Goal: Transaction & Acquisition: Purchase product/service

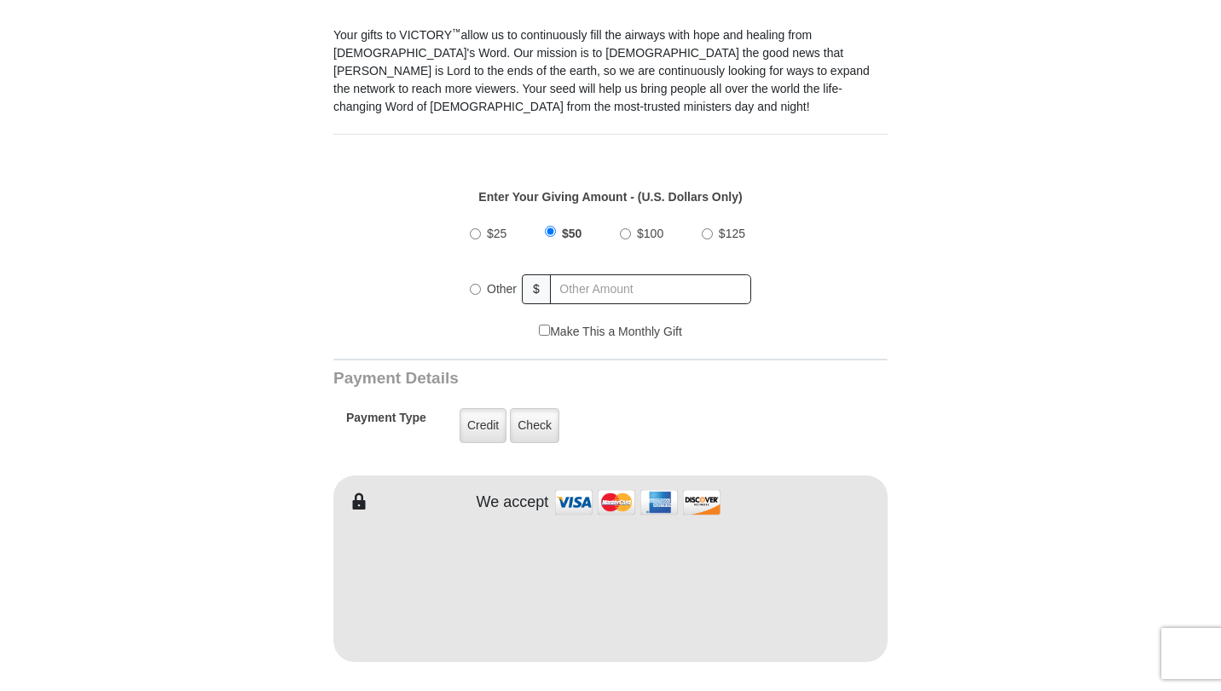
scroll to position [501, 0]
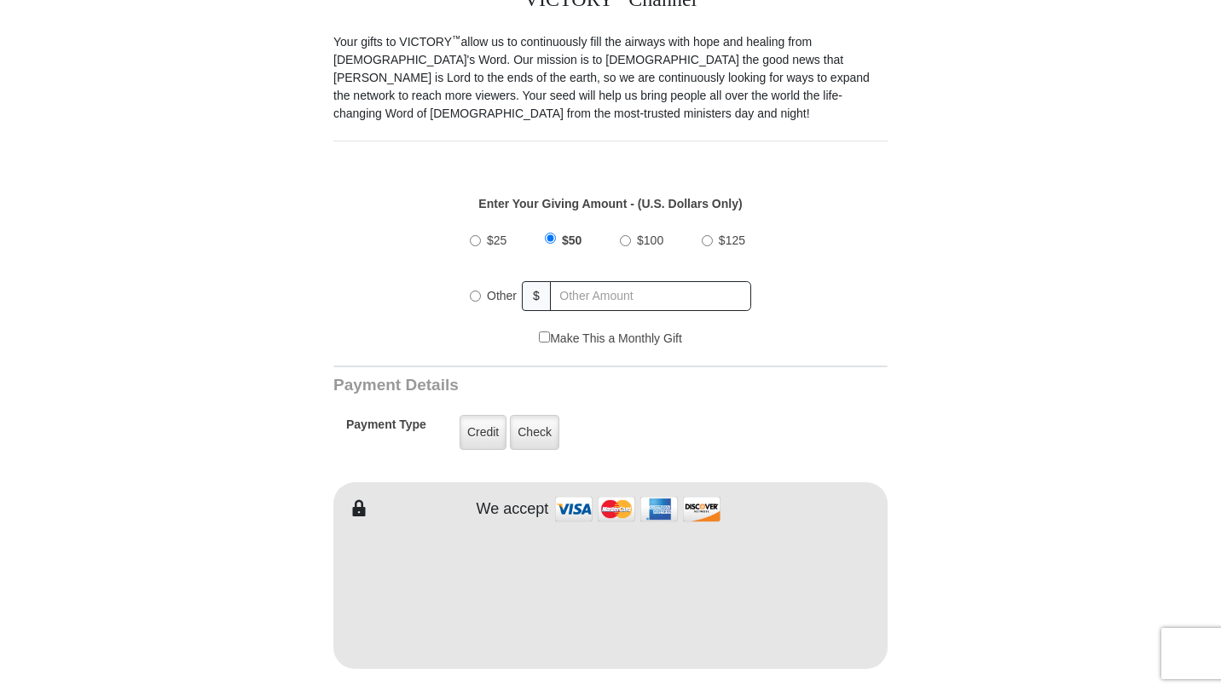
click at [621, 235] on input "$100" at bounding box center [625, 240] width 11 height 11
radio input "true"
click at [472, 416] on label "Credit" at bounding box center [482, 432] width 47 height 35
click at [0, 0] on input "Credit" at bounding box center [0, 0] width 0 height 0
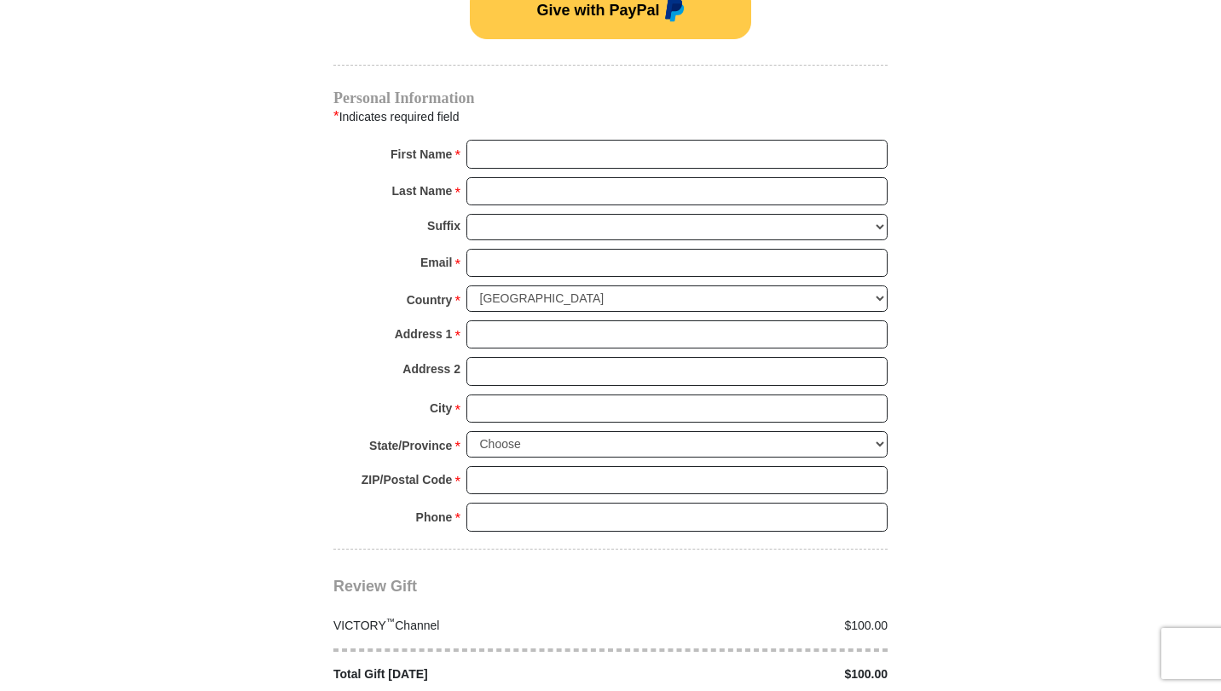
scroll to position [1250, 0]
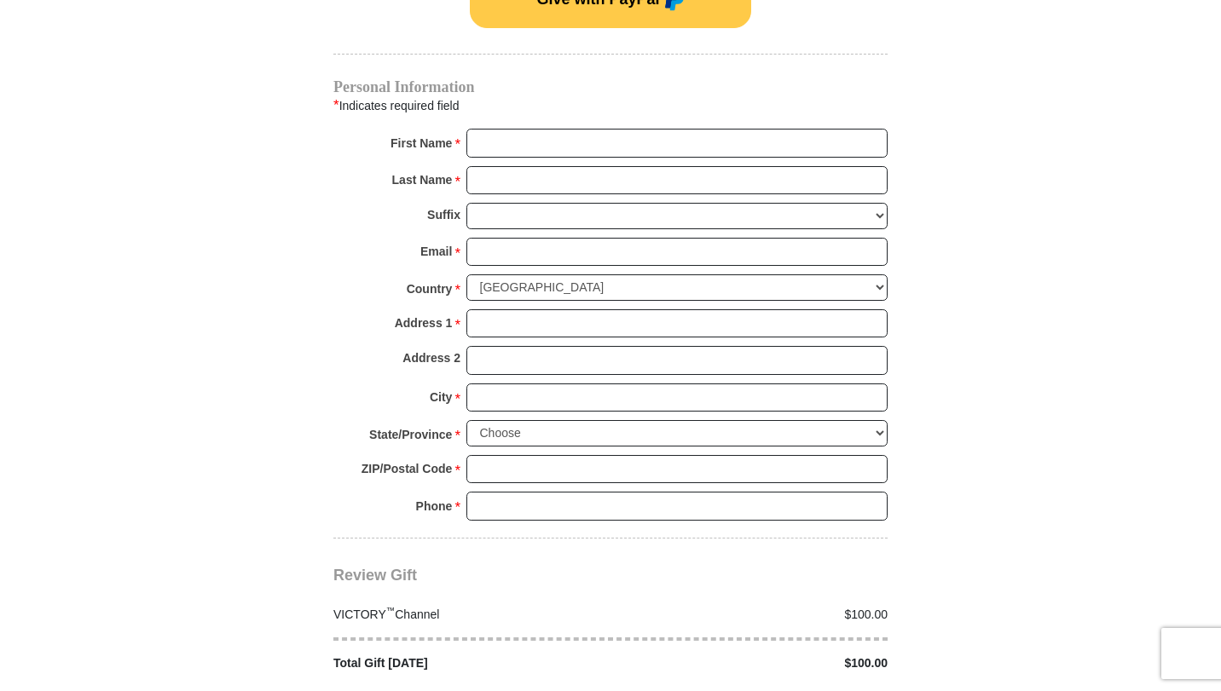
click at [1216, 444] on body "VICTORY Channel Online Giving VICTORY Channel is a worldwide, on-air television…" at bounding box center [610, 248] width 1221 height 2996
click at [530, 129] on input "First Name *" at bounding box center [676, 143] width 421 height 29
type input "Jannette"
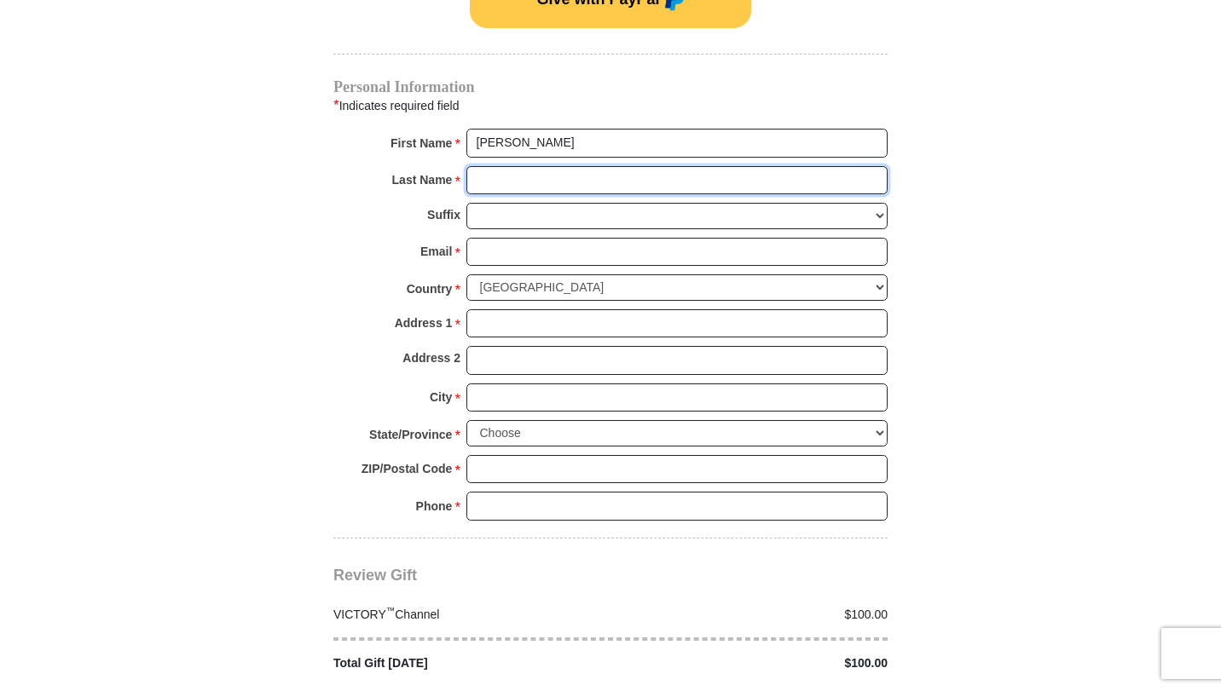
type input "Todd"
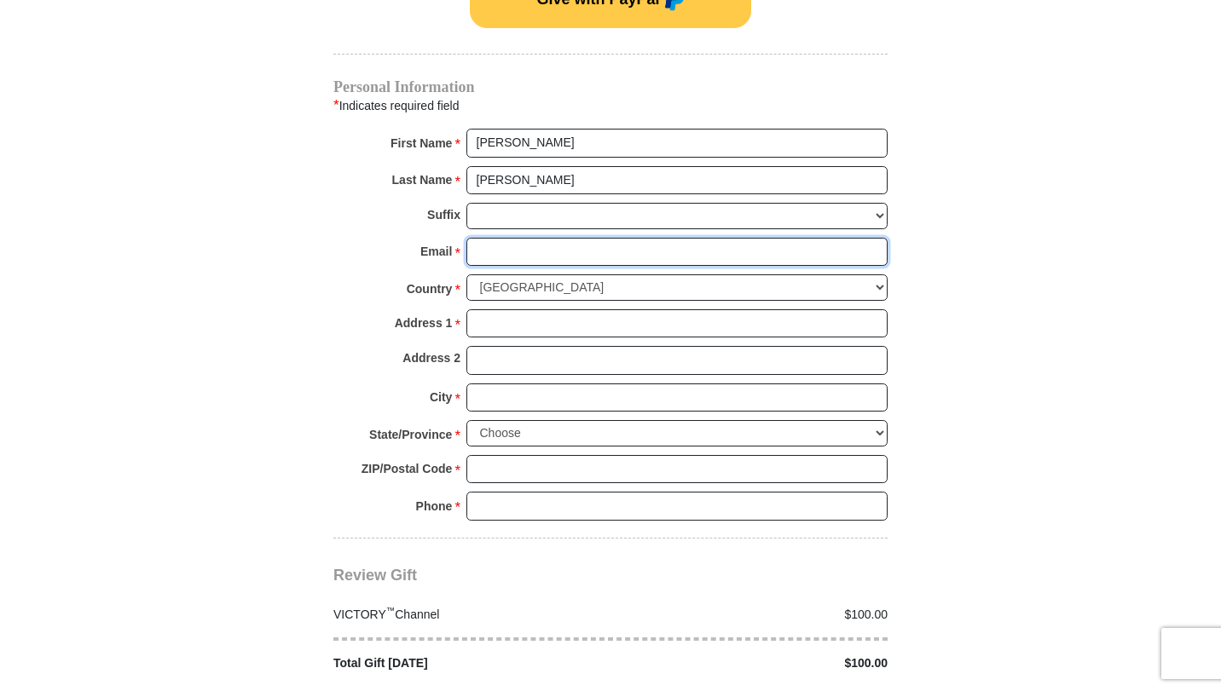
click at [532, 238] on input "Email *" at bounding box center [676, 252] width 421 height 29
type input "jannettet@gmail.com"
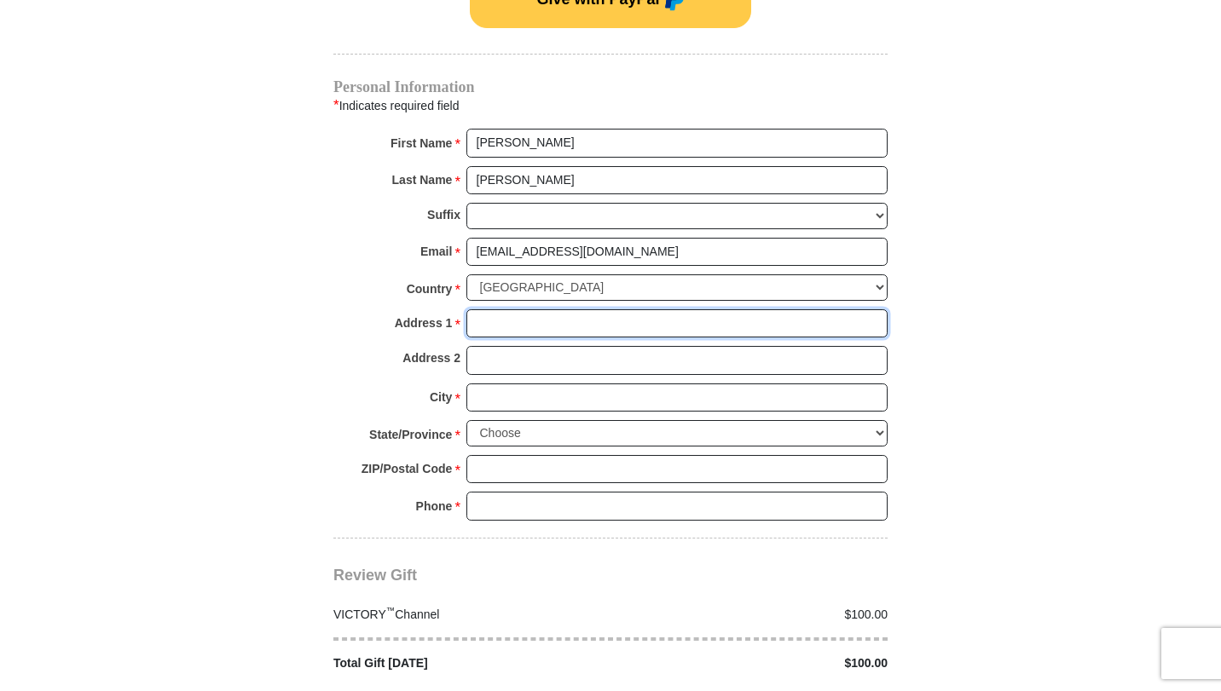
type input "5661 Scotts Ford Rd."
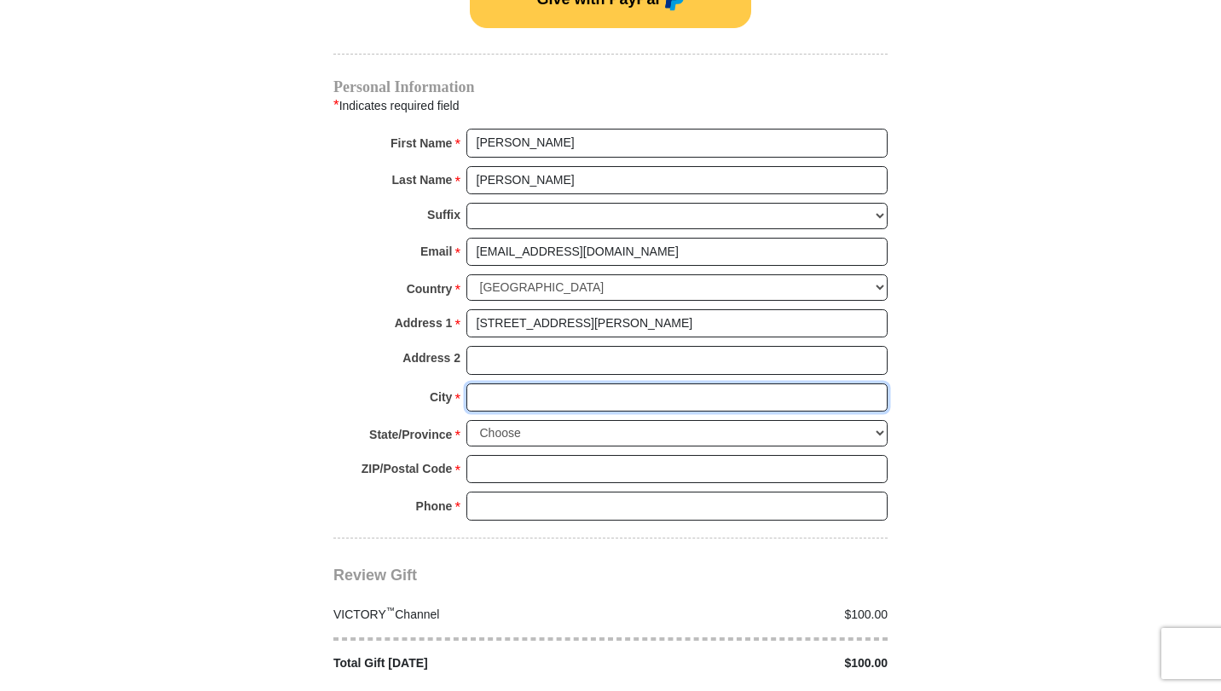
type input "Mount Crawford"
select select "VA"
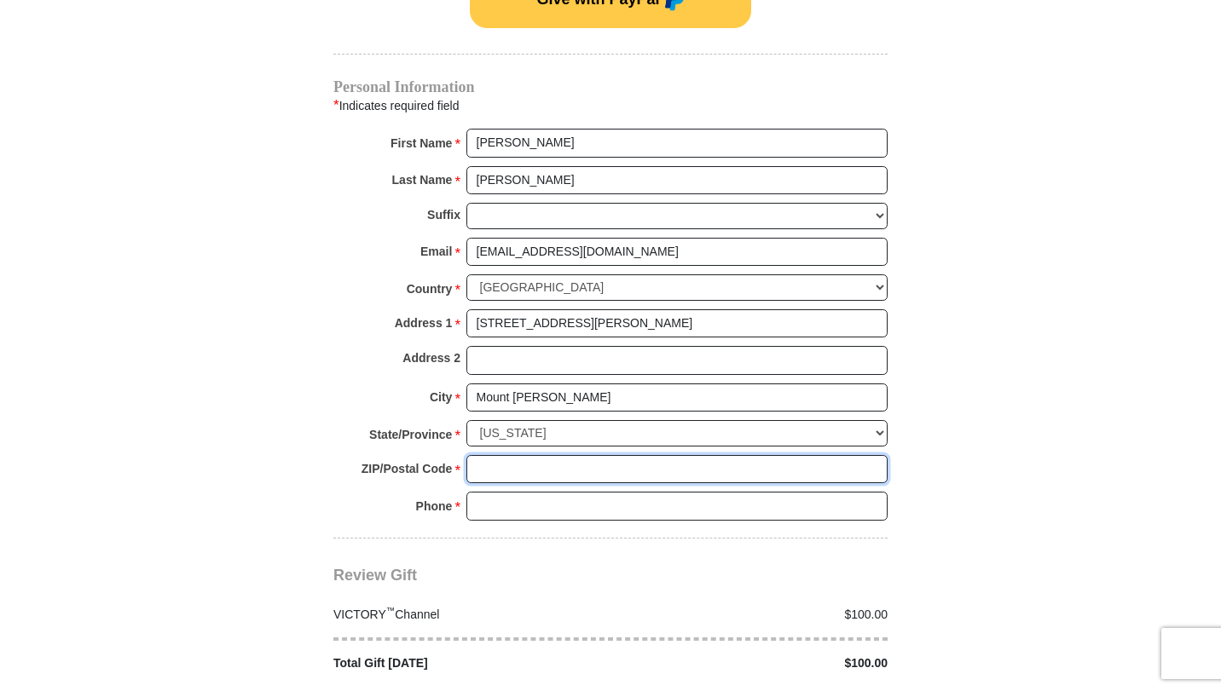
type input "22841"
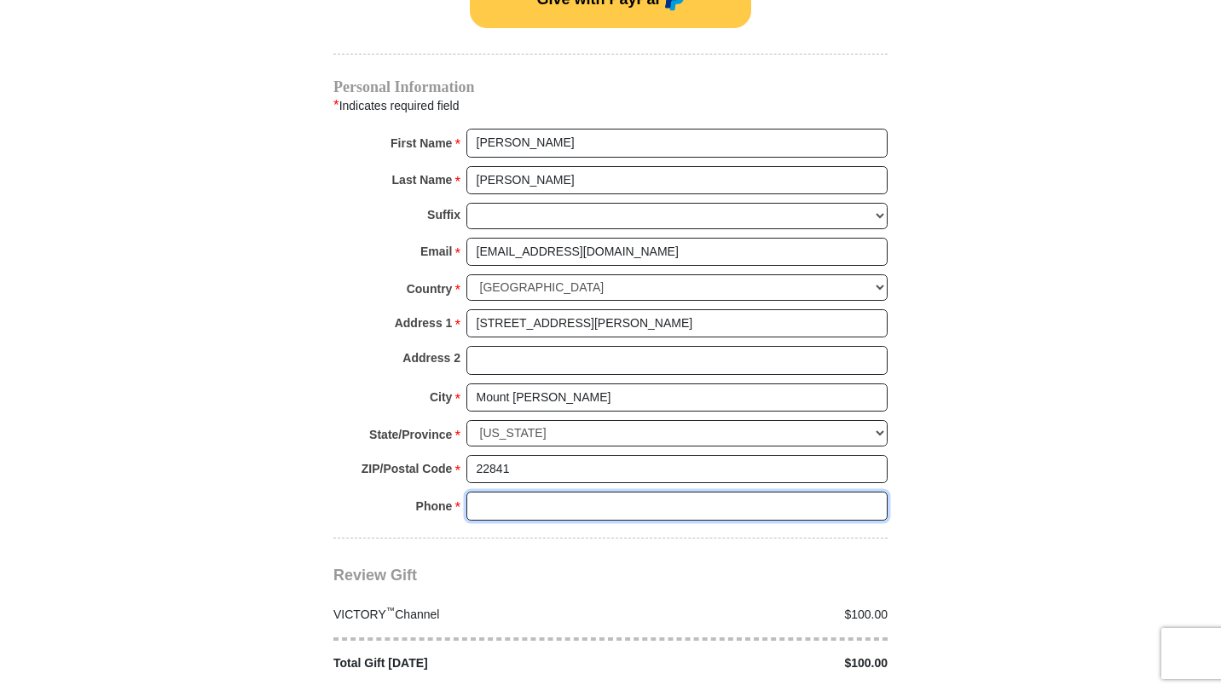
type input "5402340228"
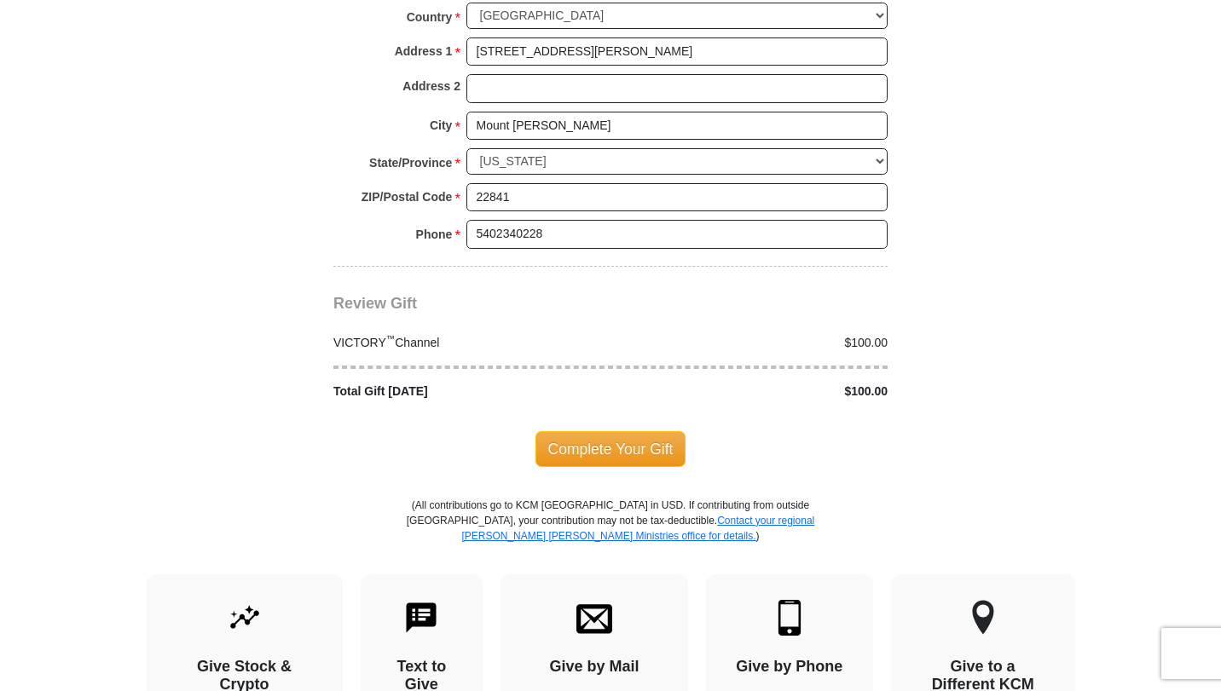
scroll to position [1533, 0]
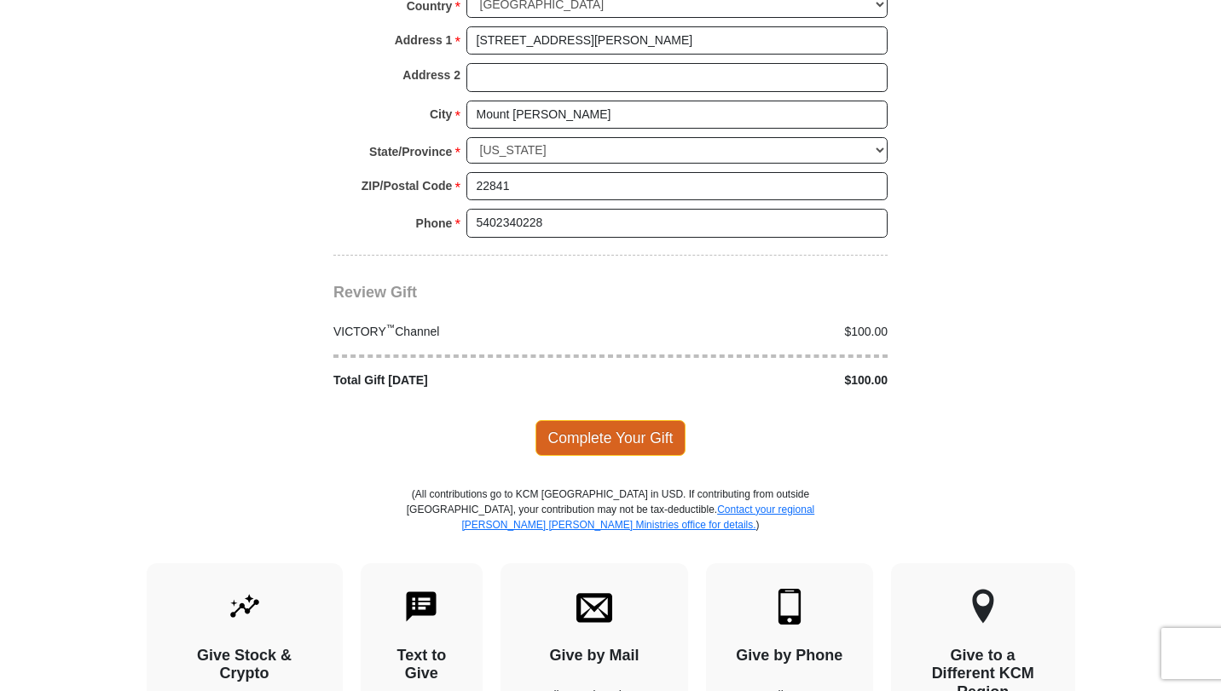
click at [608, 421] on span "Complete Your Gift" at bounding box center [610, 438] width 151 height 36
click at [0, 0] on div at bounding box center [0, 0] width 0 height 0
